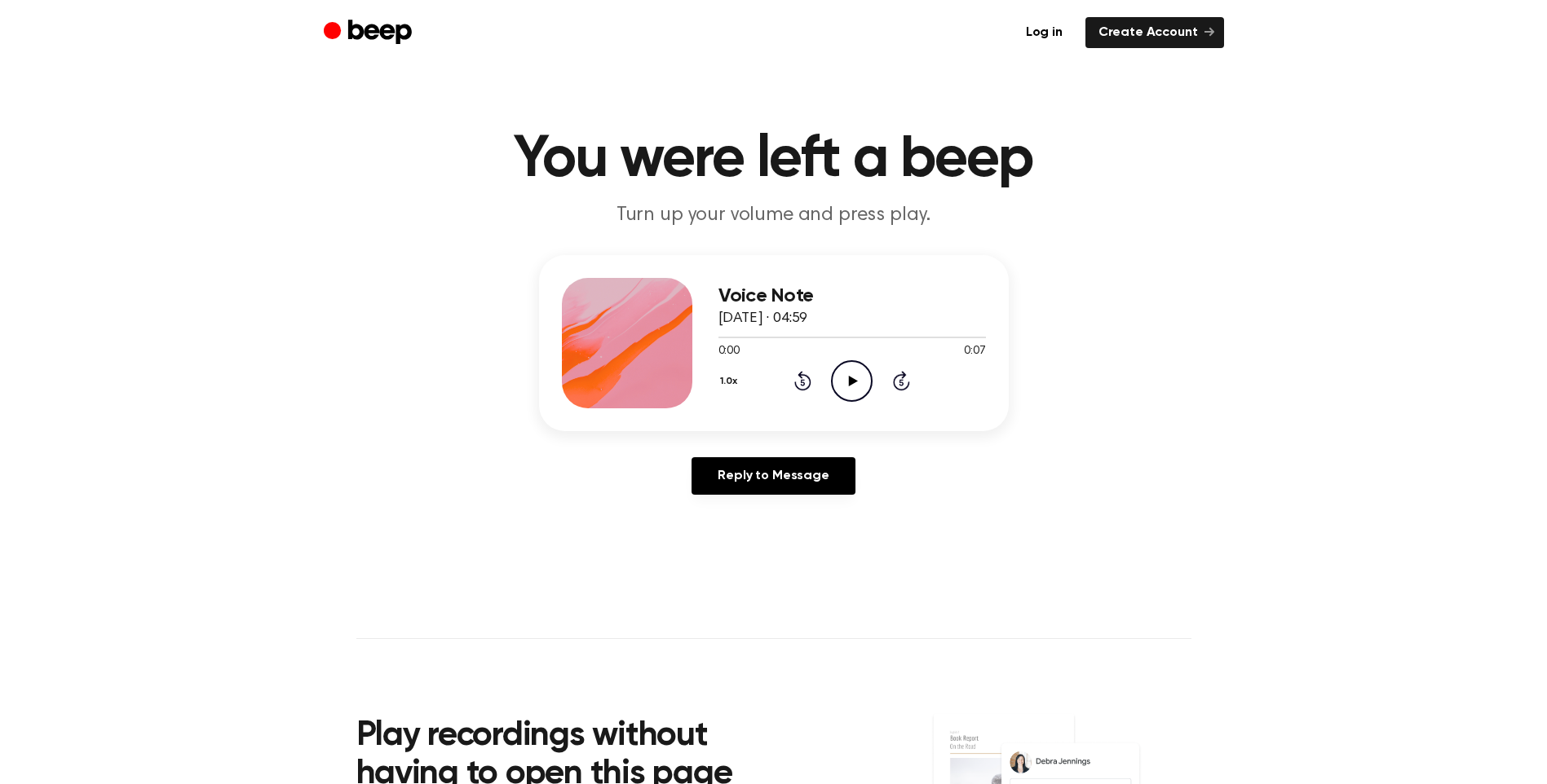
click at [855, 380] on icon at bounding box center [852, 380] width 9 height 11
click at [857, 388] on icon "Play Audio" at bounding box center [851, 381] width 42 height 42
click at [852, 373] on icon "Play Audio" at bounding box center [851, 381] width 42 height 42
click at [868, 374] on icon "Play Audio" at bounding box center [851, 381] width 42 height 42
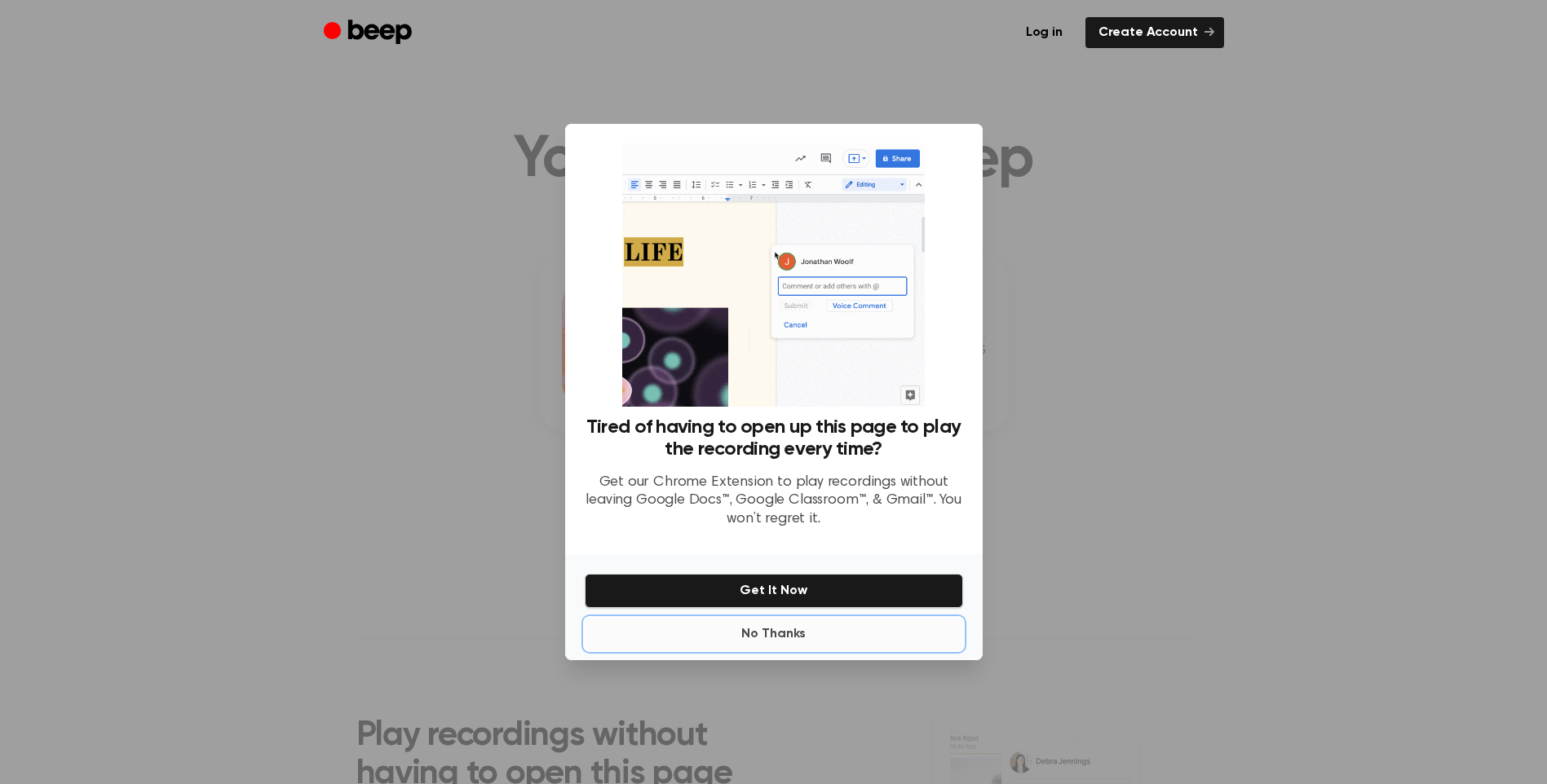
click at [800, 634] on button "No Thanks" at bounding box center [774, 634] width 378 height 32
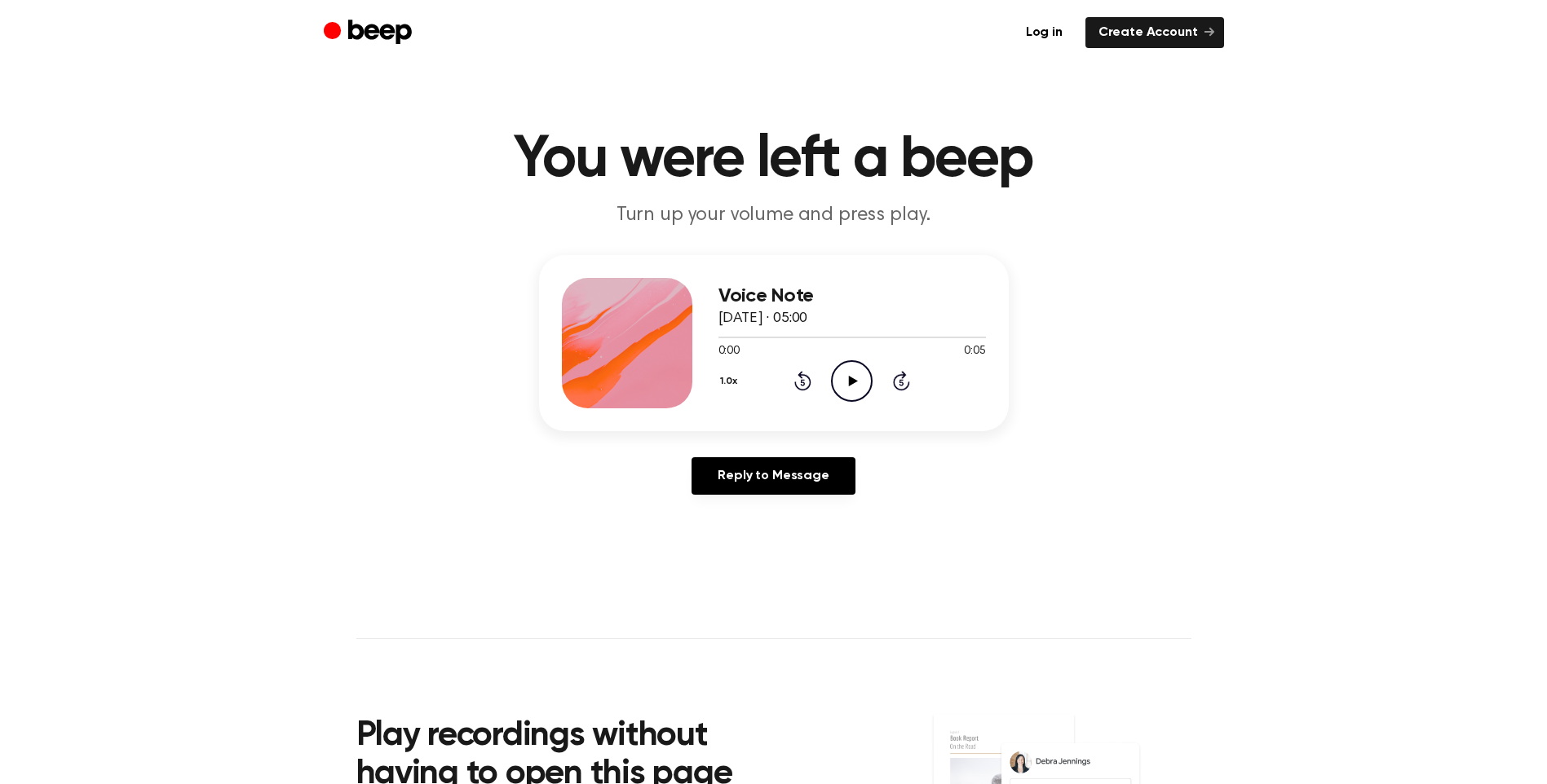
click at [846, 354] on div "0:00 0:05" at bounding box center [852, 351] width 268 height 17
click at [848, 374] on icon "Play Audio" at bounding box center [851, 381] width 42 height 42
click at [858, 371] on icon "Play Audio" at bounding box center [851, 381] width 42 height 42
click at [859, 379] on icon "Play Audio" at bounding box center [851, 381] width 42 height 42
click at [862, 375] on icon "Play Audio" at bounding box center [851, 381] width 42 height 42
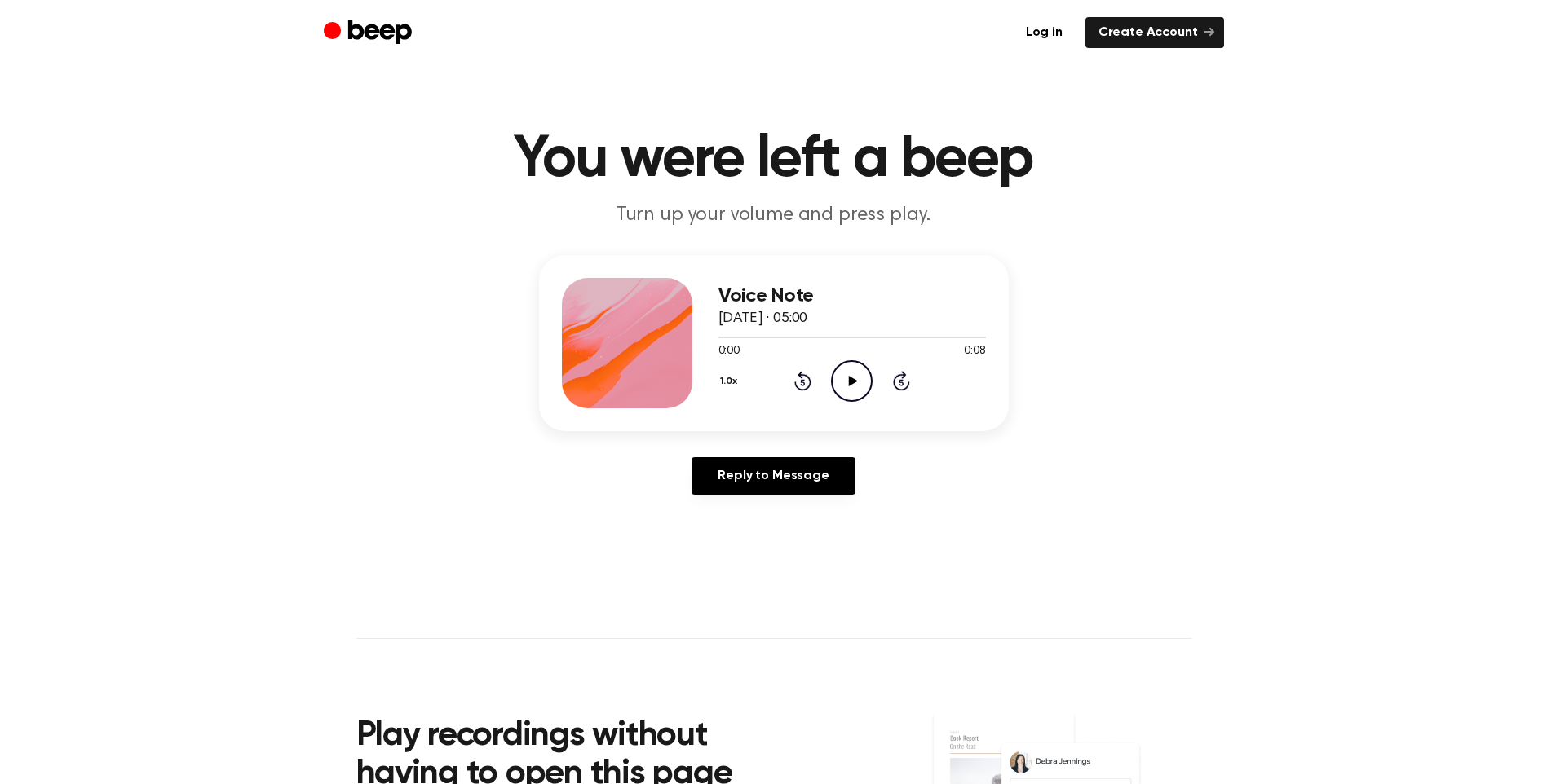
click at [856, 374] on icon "Play Audio" at bounding box center [851, 381] width 42 height 42
click at [846, 386] on icon "Play Audio" at bounding box center [851, 381] width 42 height 42
